Goal: Information Seeking & Learning: Learn about a topic

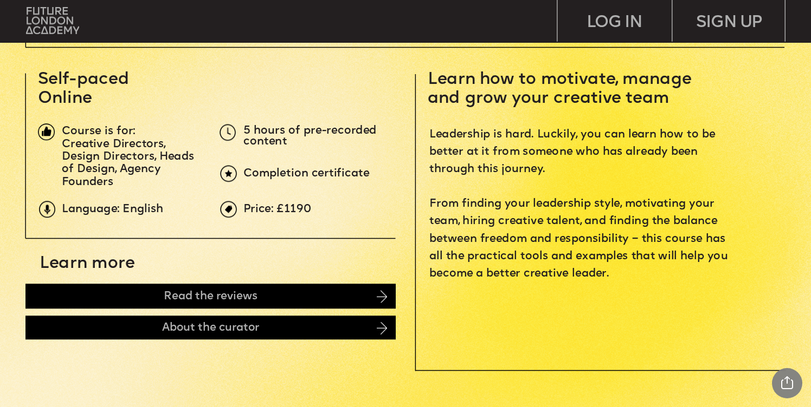
scroll to position [374, 0]
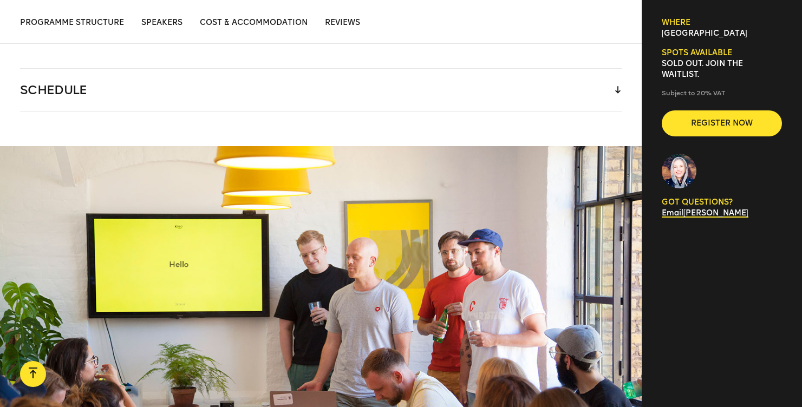
scroll to position [1525, 0]
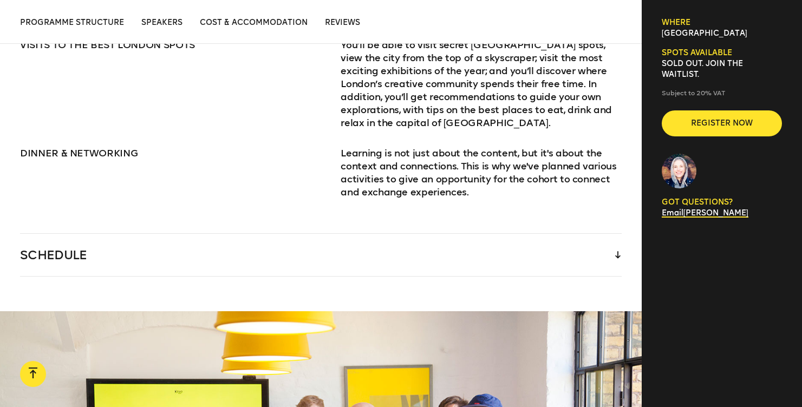
click at [269, 238] on div "SCHEDULE" at bounding box center [321, 255] width 602 height 42
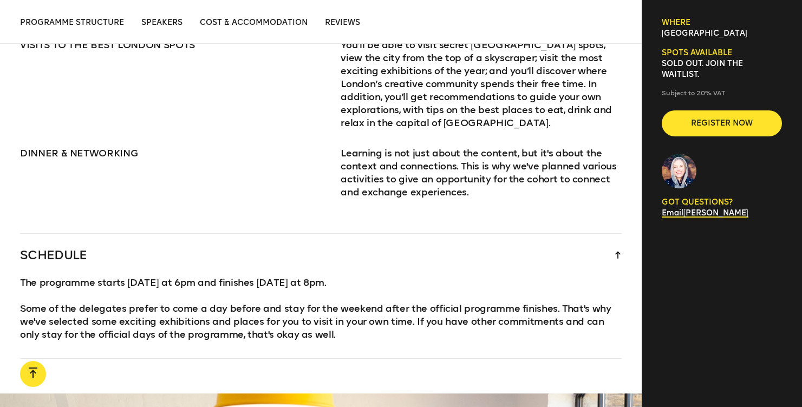
click at [273, 245] on div "SCHEDULE" at bounding box center [321, 255] width 602 height 42
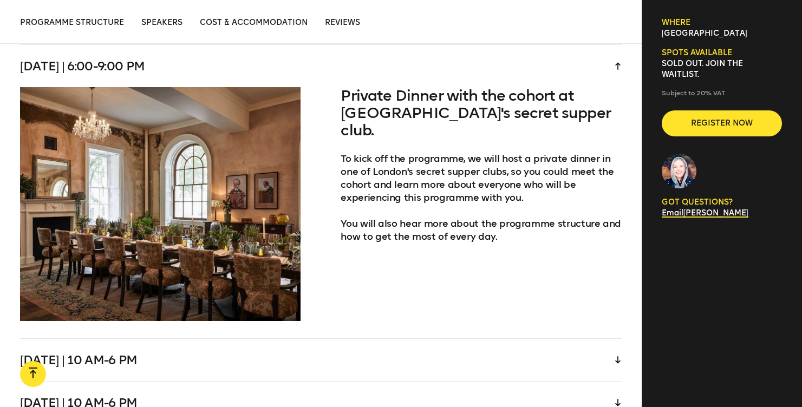
scroll to position [2144, 0]
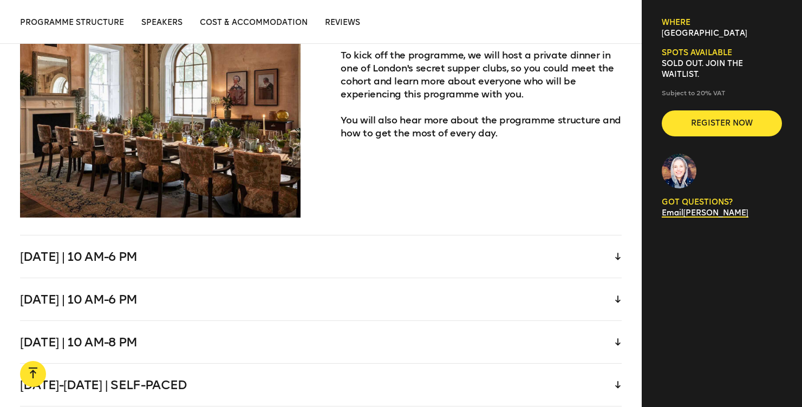
click at [257, 242] on div "[DATE] | 10 am-6 pm" at bounding box center [321, 257] width 602 height 42
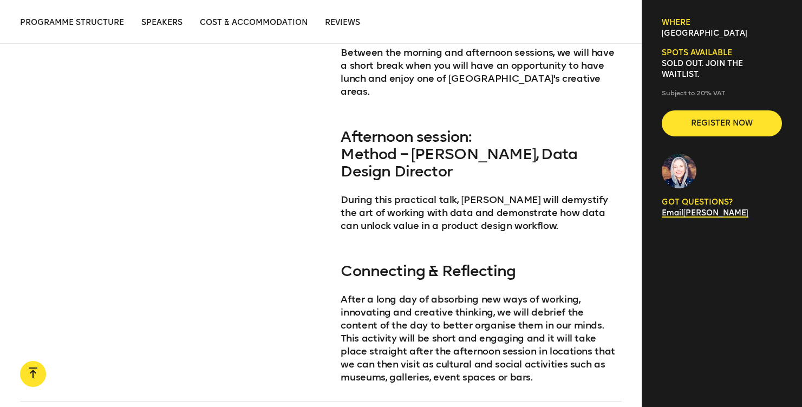
scroll to position [2640, 0]
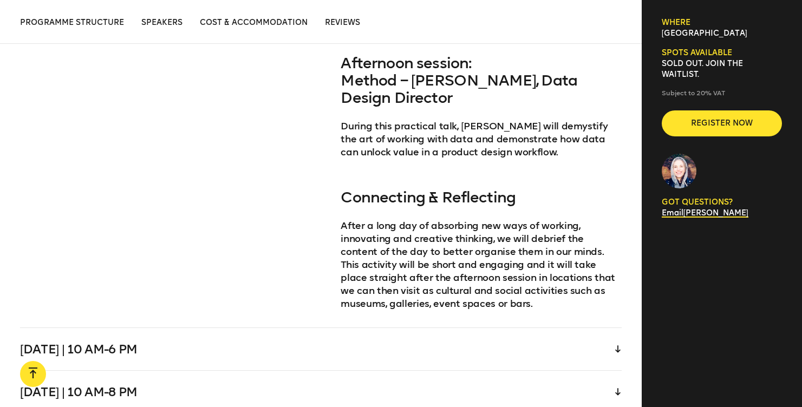
click at [250, 328] on div "[DATE] | 10 am-6 pm" at bounding box center [321, 349] width 602 height 42
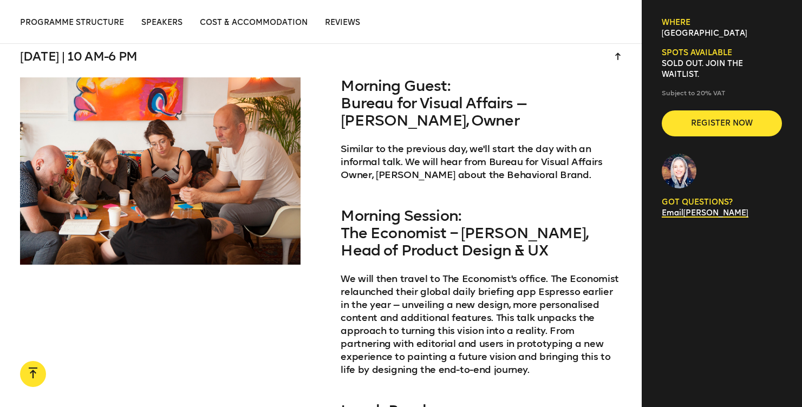
scroll to position [2224, 0]
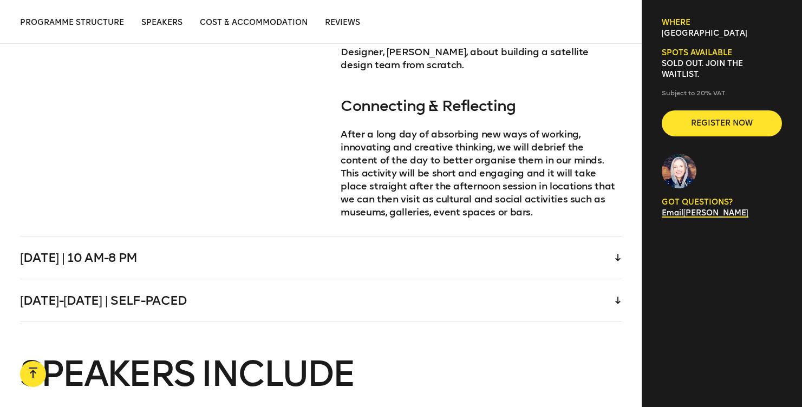
click at [226, 238] on div "[DATE] | 10 am-8 pm" at bounding box center [321, 258] width 602 height 42
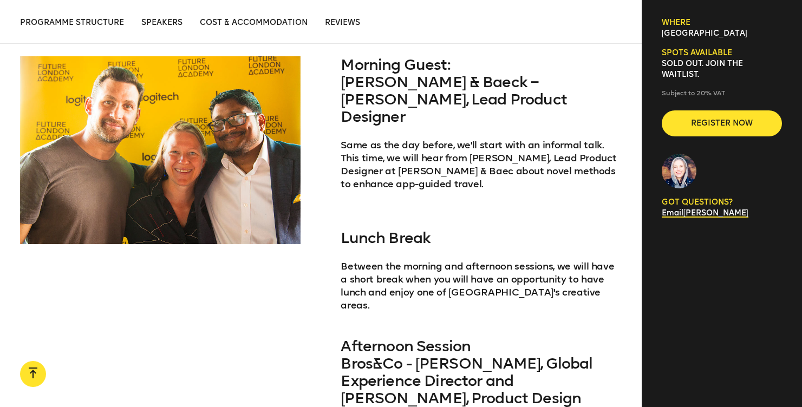
scroll to position [2266, 0]
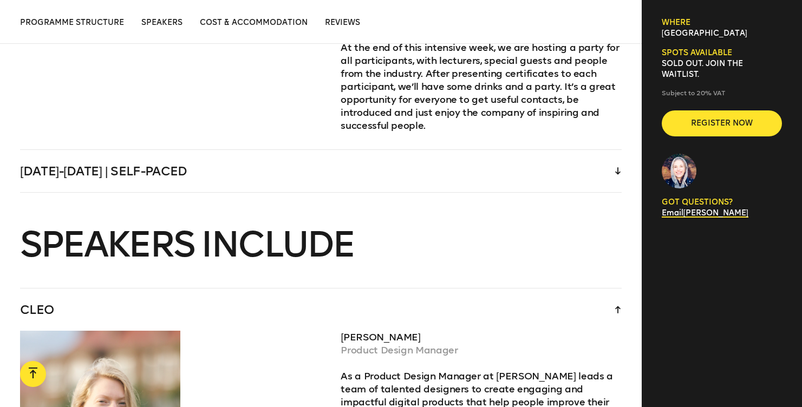
click at [138, 150] on div "[DATE]-[DATE] | Self-paced" at bounding box center [321, 171] width 602 height 42
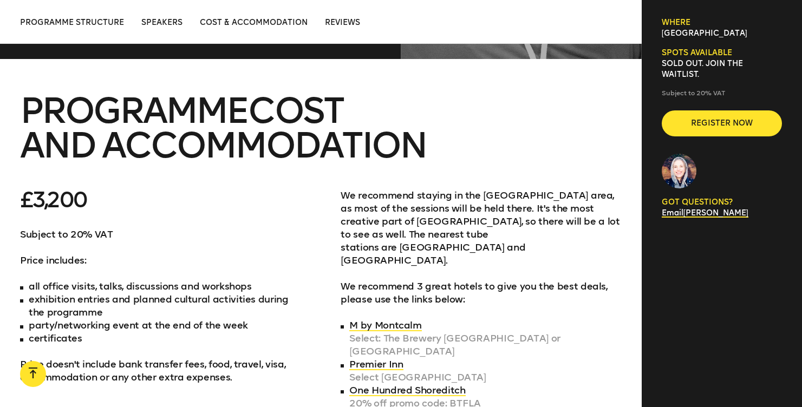
scroll to position [3729, 0]
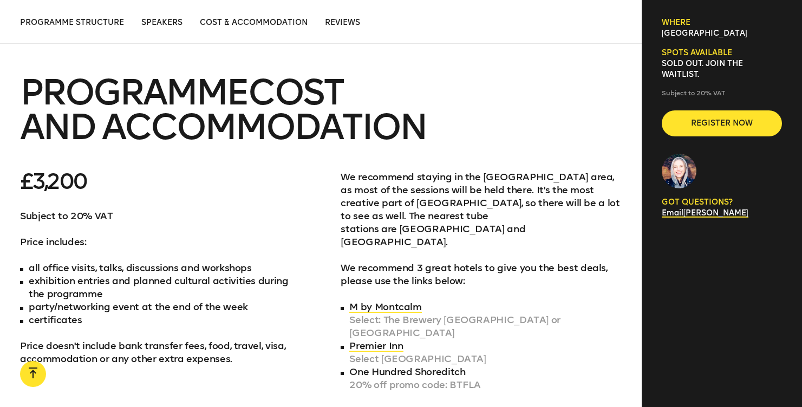
click at [382, 366] on link "One Hundred Shoreditch" at bounding box center [407, 372] width 116 height 12
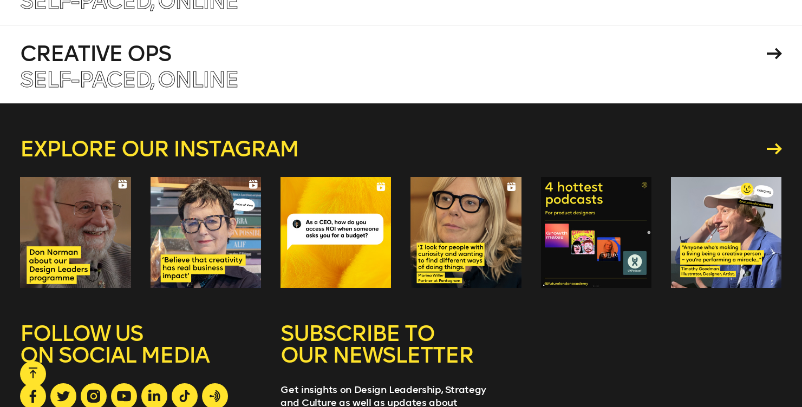
scroll to position [4779, 0]
